Goal: Information Seeking & Learning: Understand process/instructions

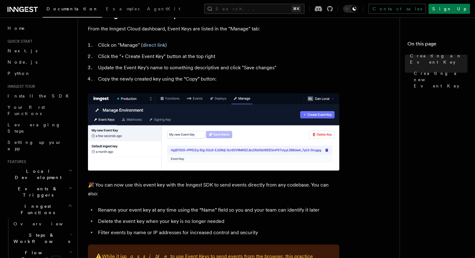
scroll to position [298, 0]
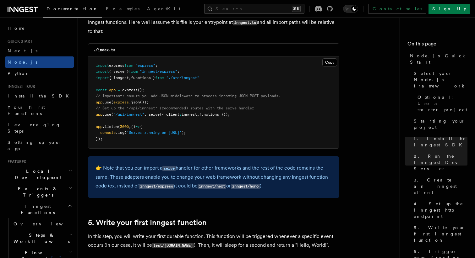
scroll to position [986, 0]
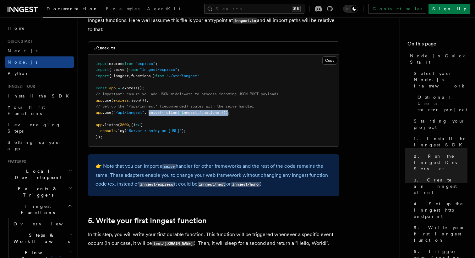
copy span "serve ({ client : inngest , functions })"
drag, startPoint x: 150, startPoint y: 114, endPoint x: 234, endPoint y: 116, distance: 83.9
click at [230, 115] on span "app .use ( "/api/inngest" , serve ({ client : inngest , functions }));" at bounding box center [163, 113] width 134 height 4
click at [219, 105] on pre "import express from "express" ; import { serve } from "inngest/express" ; impor…" at bounding box center [213, 101] width 251 height 92
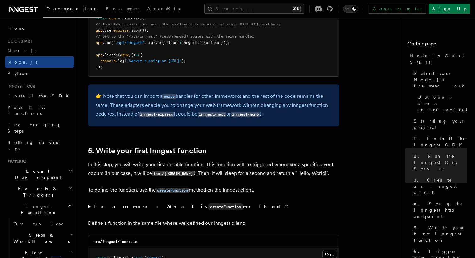
scroll to position [1057, 0]
click at [160, 93] on p "👉 Note that you can import a serve handler for other frameworks and the rest of…" at bounding box center [213, 105] width 236 height 27
click at [170, 95] on code "serve" at bounding box center [168, 96] width 13 height 5
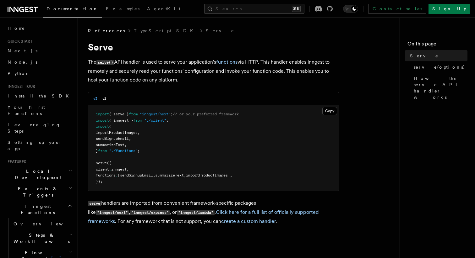
click at [156, 110] on pre "import { serve } from "inngest/next" ; // or your preferred framework import { …" at bounding box center [213, 148] width 251 height 86
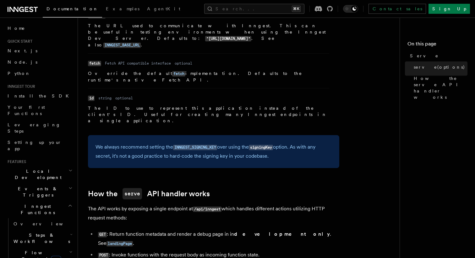
scroll to position [570, 0]
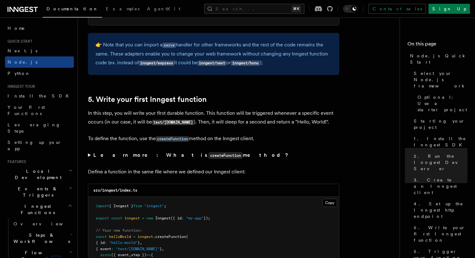
scroll to position [1109, 0]
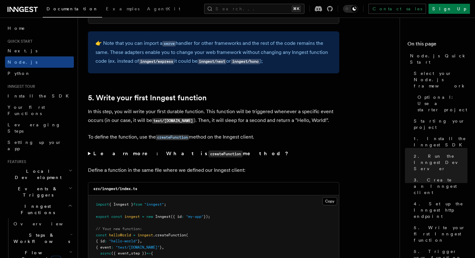
click at [165, 62] on code "inngest/express" at bounding box center [156, 61] width 35 height 5
click at [219, 63] on code "inngest/next" at bounding box center [212, 61] width 29 height 5
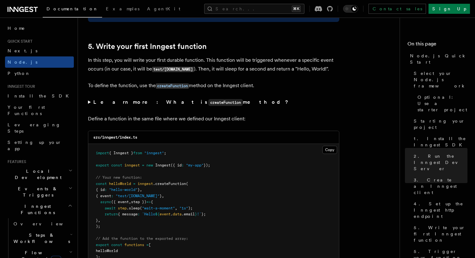
scroll to position [1160, 0]
click at [43, 201] on h2 "Inngest Functions" at bounding box center [39, 210] width 69 height 18
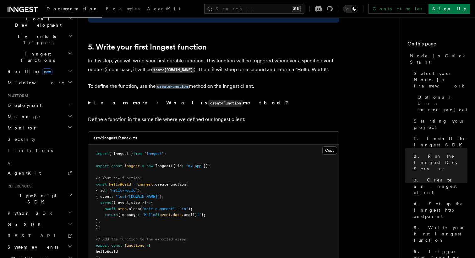
scroll to position [165, 0]
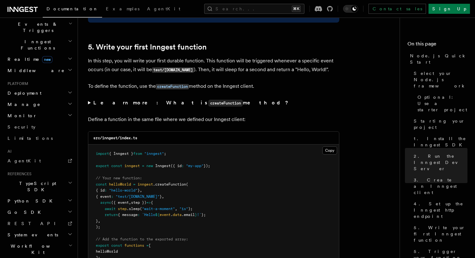
click at [61, 178] on h2 "TypeScript SDK" at bounding box center [39, 187] width 69 height 18
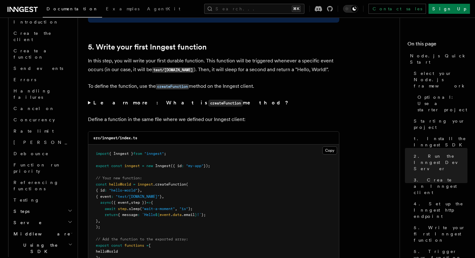
scroll to position [344, 0]
click at [52, 218] on h2 "Serve" at bounding box center [42, 223] width 63 height 11
click at [45, 252] on h2 "Middleware" at bounding box center [42, 257] width 63 height 11
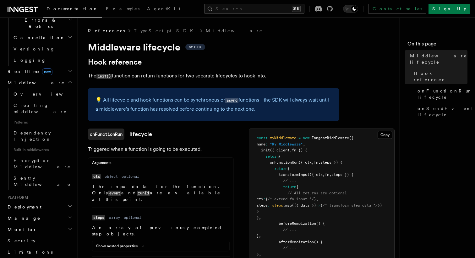
scroll to position [249, 0]
click at [34, 203] on h2 "Deployment" at bounding box center [39, 208] width 69 height 11
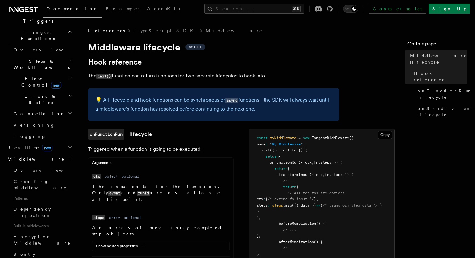
scroll to position [171, 0]
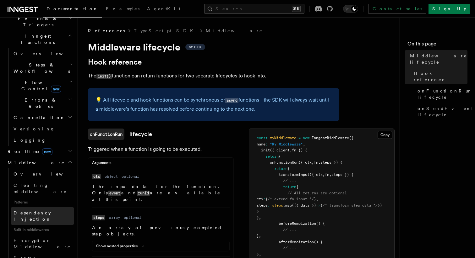
click at [33, 211] on span "Dependency Injection" at bounding box center [33, 216] width 38 height 11
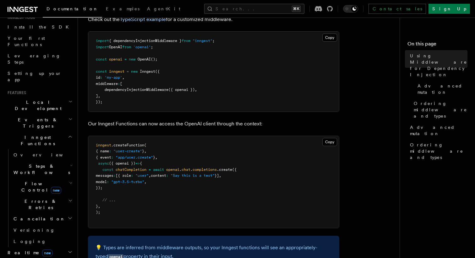
scroll to position [65, 0]
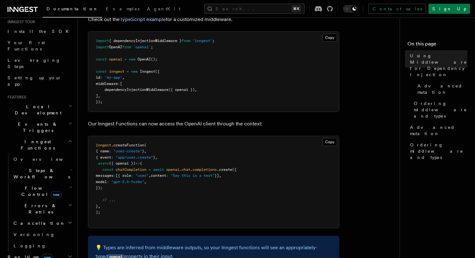
click at [38, 101] on h2 "Local Development" at bounding box center [39, 110] width 69 height 18
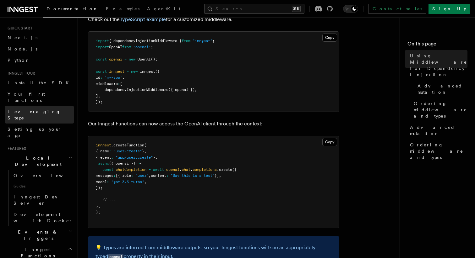
scroll to position [0, 0]
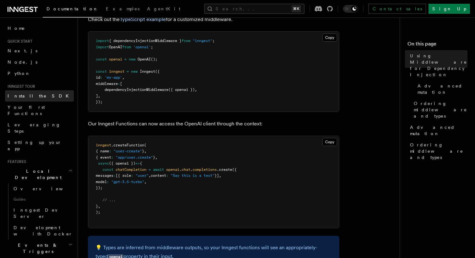
click at [32, 92] on link "Install the SDK" at bounding box center [39, 95] width 69 height 11
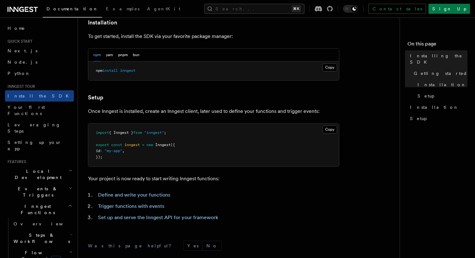
scroll to position [264, 0]
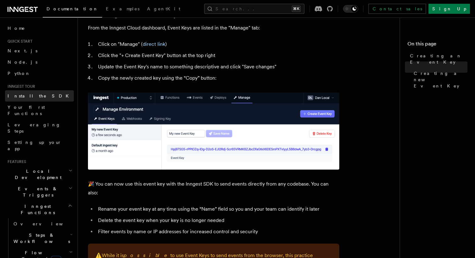
click at [33, 95] on span "Install the SDK" at bounding box center [40, 96] width 65 height 5
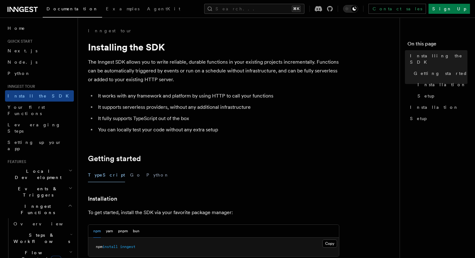
click at [40, 203] on span "Inngest Functions" at bounding box center [36, 209] width 63 height 13
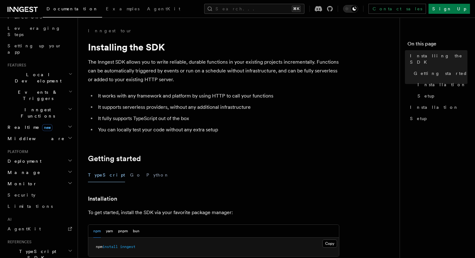
scroll to position [99, 0]
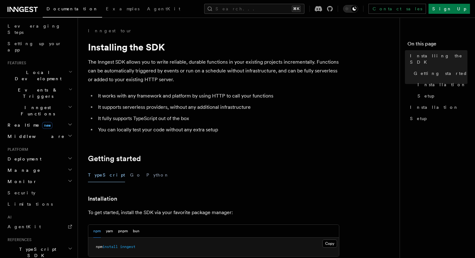
click at [28, 133] on span "Middleware" at bounding box center [35, 136] width 60 height 6
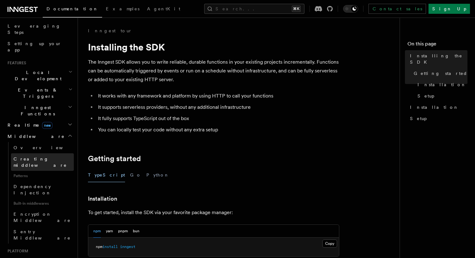
click at [39, 157] on span "Creating middleware" at bounding box center [40, 162] width 53 height 11
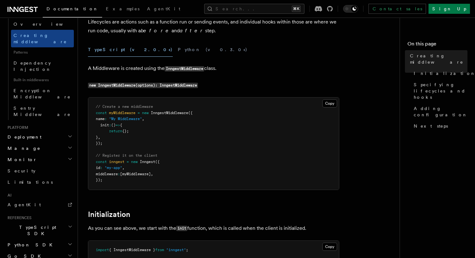
scroll to position [47, 0]
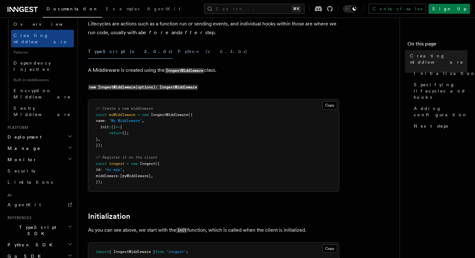
click at [36, 225] on span "TypeScript SDK" at bounding box center [36, 231] width 63 height 13
click at [31, 225] on span "TypeScript SDK" at bounding box center [36, 231] width 63 height 13
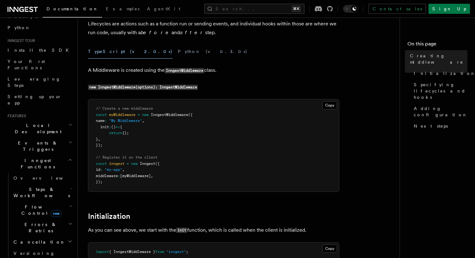
scroll to position [0, 0]
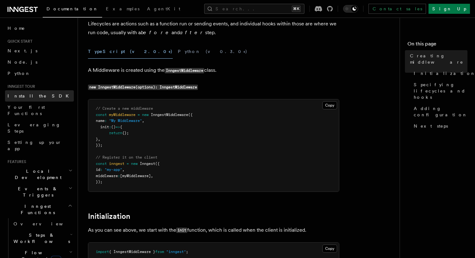
click at [44, 96] on link "Install the SDK" at bounding box center [39, 95] width 69 height 11
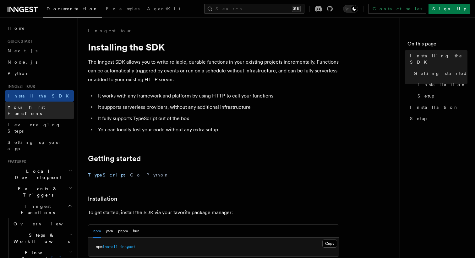
click at [41, 107] on span "Your first Functions" at bounding box center [26, 110] width 37 height 11
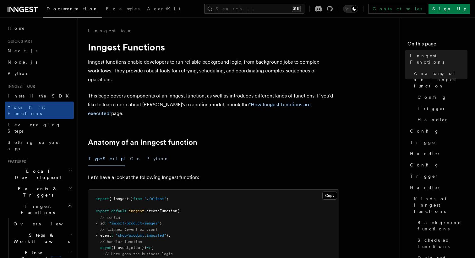
click at [59, 166] on h2 "Local Development" at bounding box center [39, 175] width 69 height 18
click at [41, 140] on span "Setting up your app" at bounding box center [35, 145] width 54 height 11
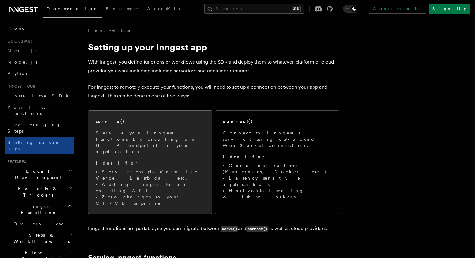
click at [133, 131] on p "Serve your Inngest functions by creating an HTTP endpoint in your application." at bounding box center [150, 142] width 109 height 25
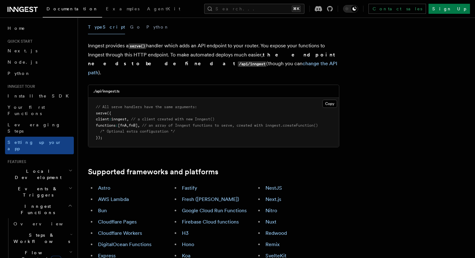
scroll to position [250, 0]
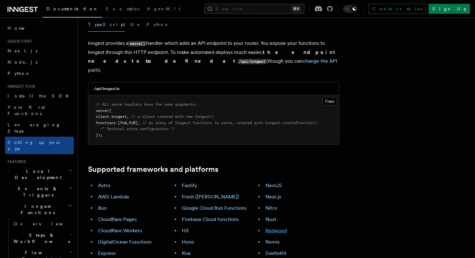
click at [276, 228] on link "Redwood" at bounding box center [275, 231] width 21 height 6
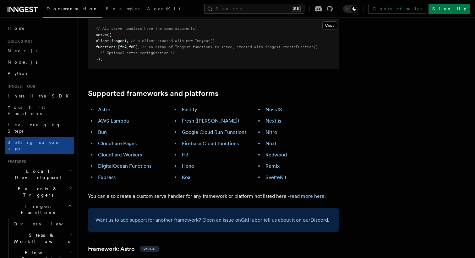
scroll to position [305, 0]
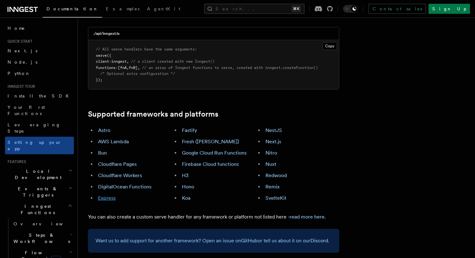
click at [106, 195] on link "Express" at bounding box center [107, 198] width 18 height 6
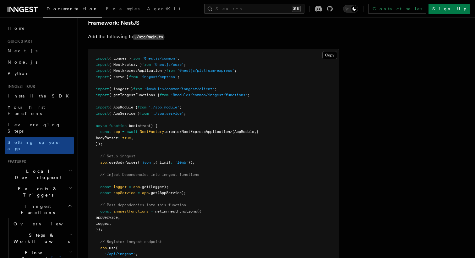
scroll to position [3530, 0]
click at [184, 210] on span "getInngestFunctions" at bounding box center [176, 212] width 42 height 4
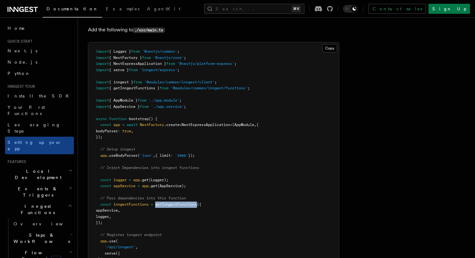
scroll to position [3533, 0]
